Goal: Navigation & Orientation: Find specific page/section

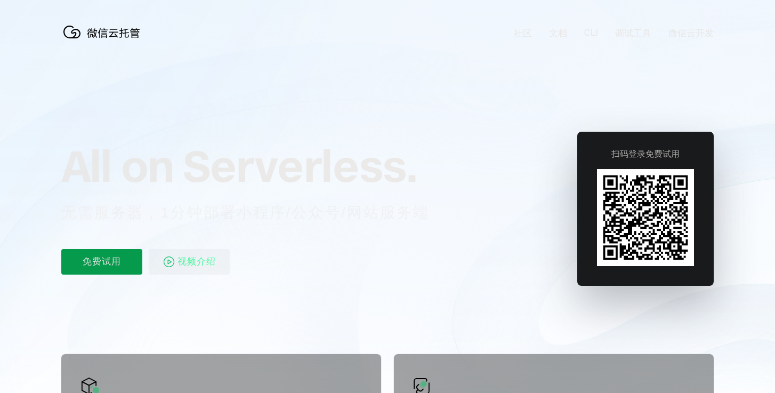
scroll to position [0, 1896]
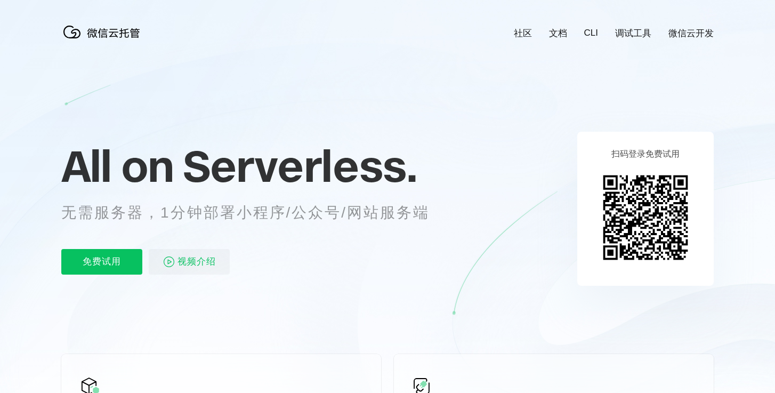
click at [352, 42] on icon at bounding box center [387, 288] width 1023 height 576
click at [558, 31] on link "文档" at bounding box center [558, 33] width 18 height 12
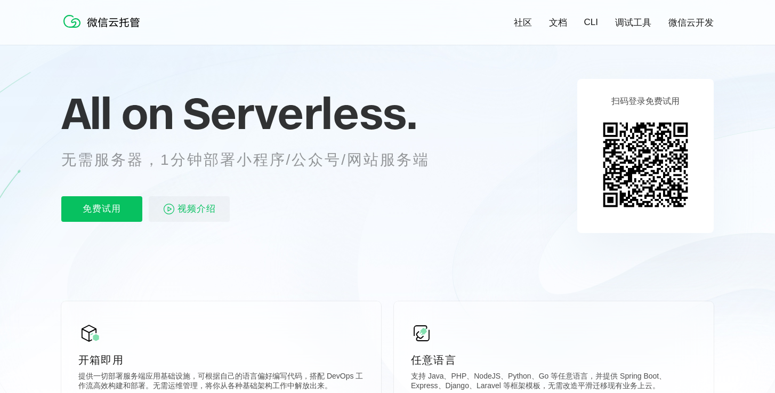
scroll to position [47, 0]
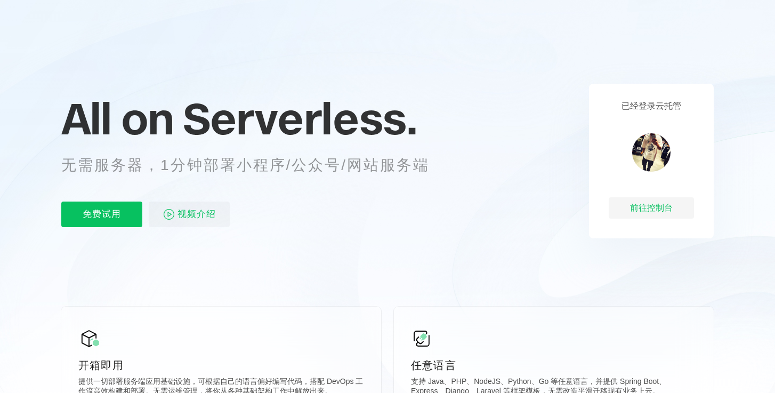
scroll to position [0, 1896]
click at [632, 205] on div "前往控制台" at bounding box center [651, 207] width 85 height 21
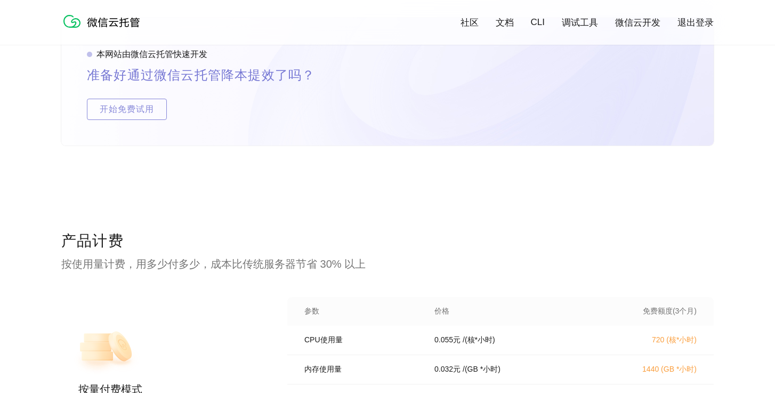
scroll to position [1949, 0]
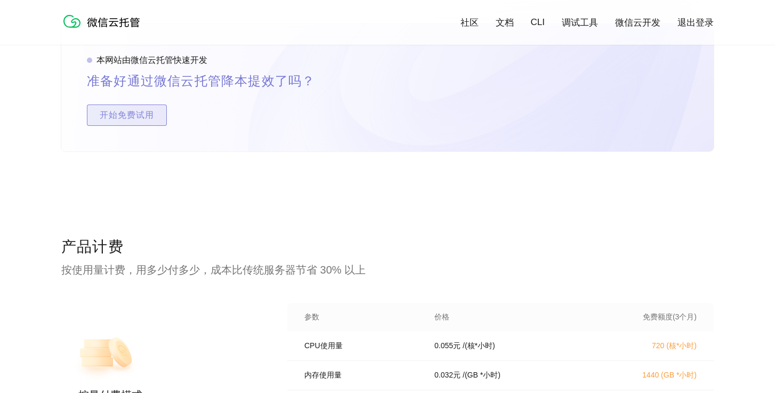
click at [155, 112] on span "开始免费试用" at bounding box center [126, 114] width 79 height 21
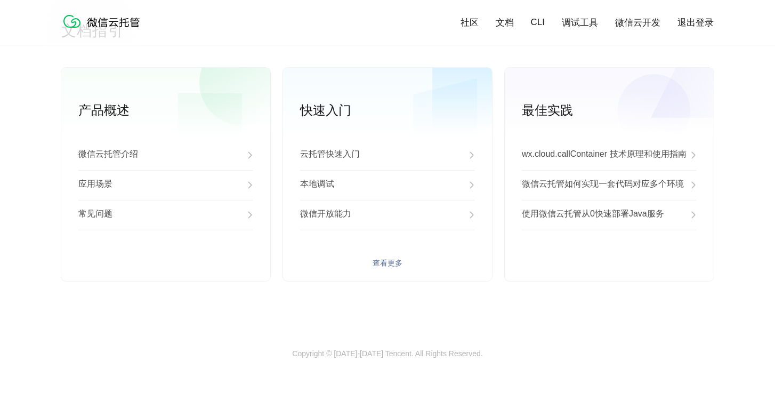
scroll to position [2733, 0]
click at [635, 23] on link "微信云开发" at bounding box center [637, 23] width 45 height 12
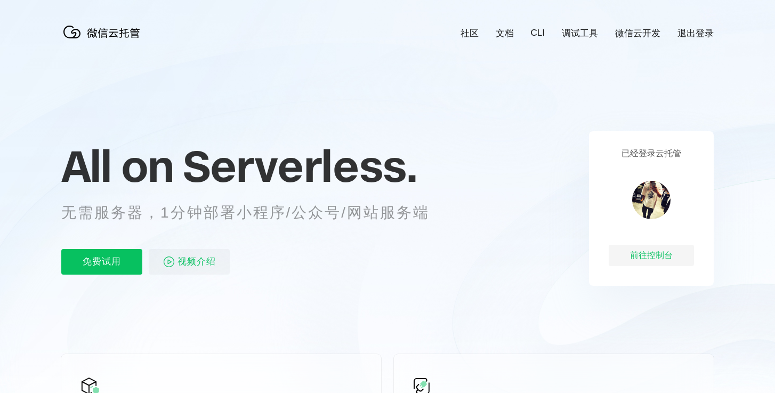
scroll to position [0, 1896]
click at [649, 252] on div "前往控制台" at bounding box center [651, 255] width 85 height 21
